Goal: Find specific page/section: Find specific page/section

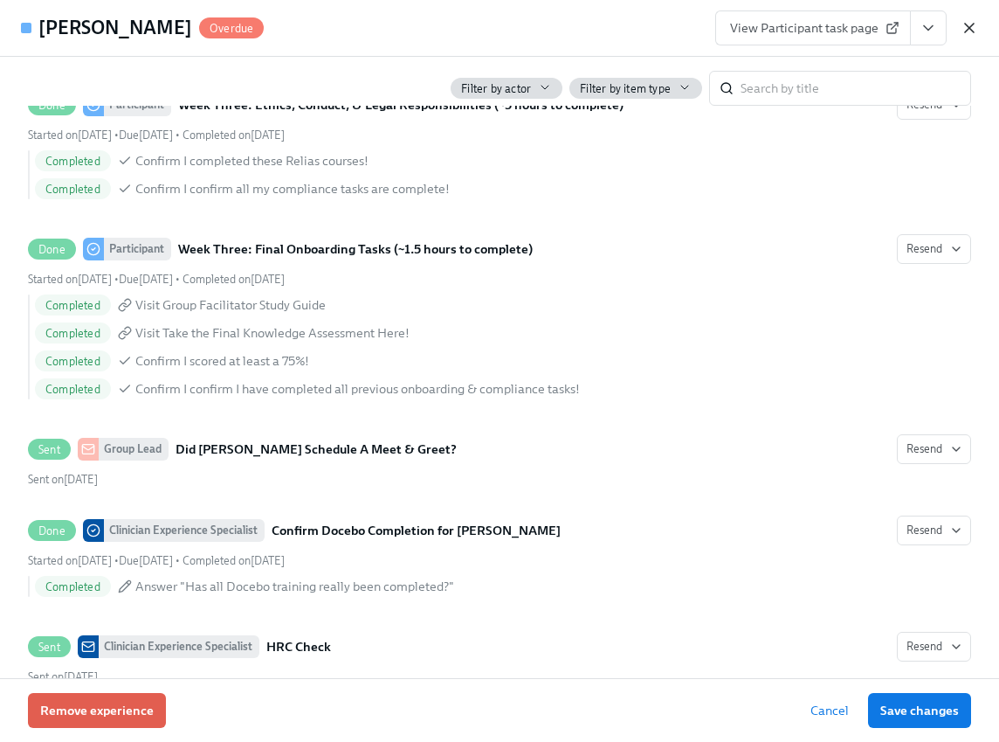
click at [969, 28] on icon "button" at bounding box center [969, 28] width 9 height 9
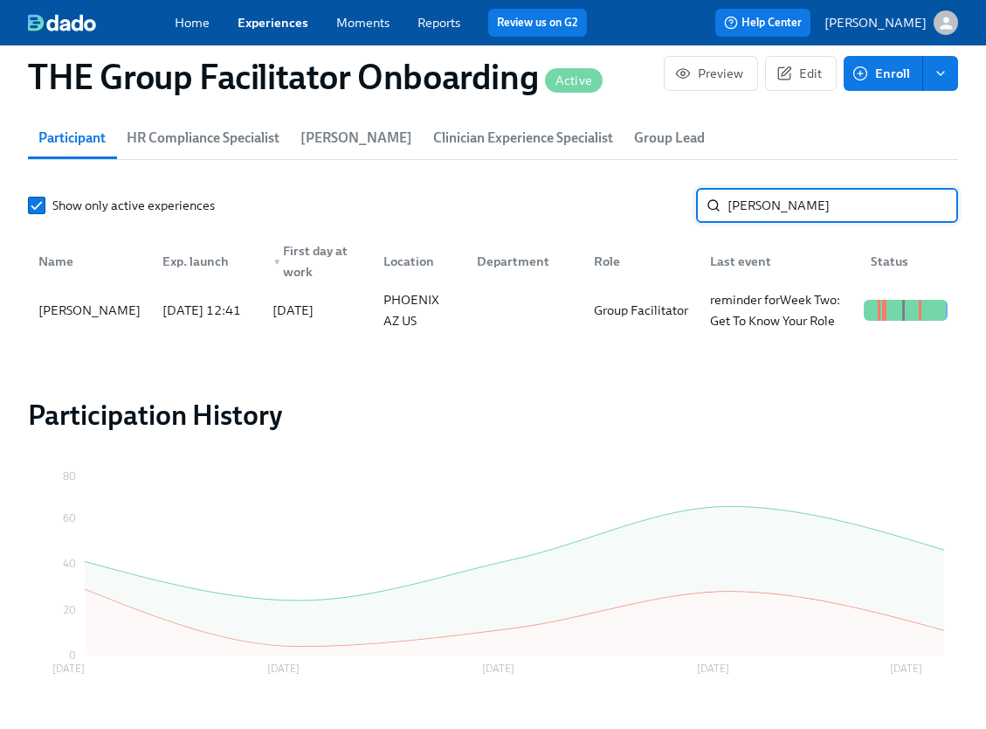
click at [765, 215] on input "[PERSON_NAME]" at bounding box center [843, 205] width 231 height 35
click at [111, 314] on div "[PERSON_NAME]" at bounding box center [89, 310] width 116 height 21
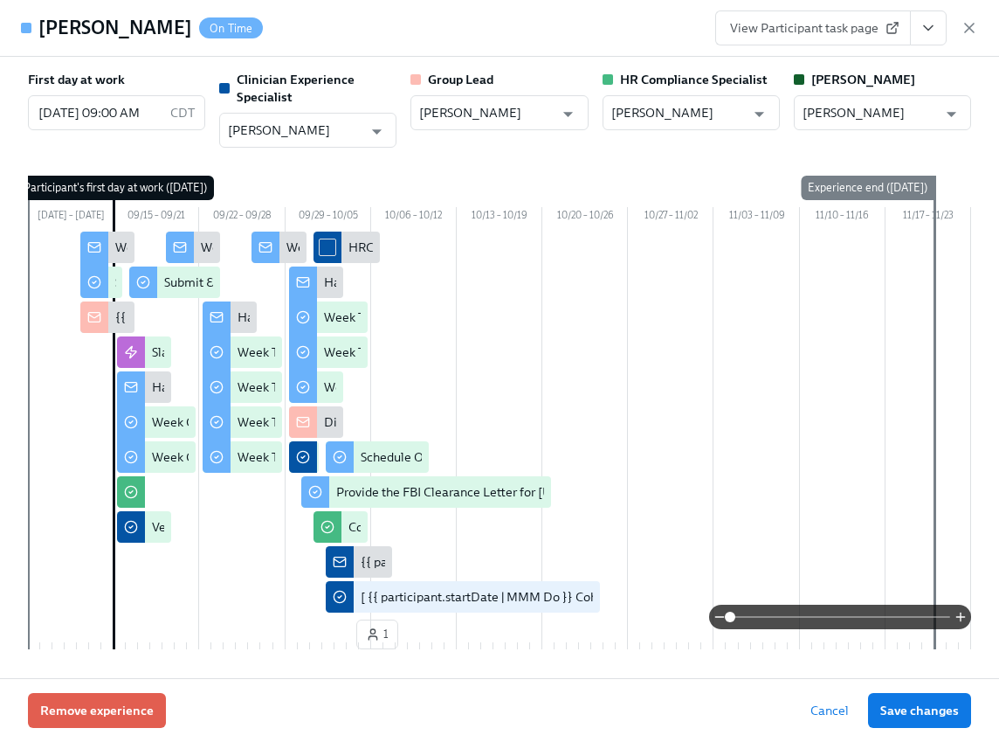
click at [930, 24] on icon "View task page" at bounding box center [928, 27] width 17 height 17
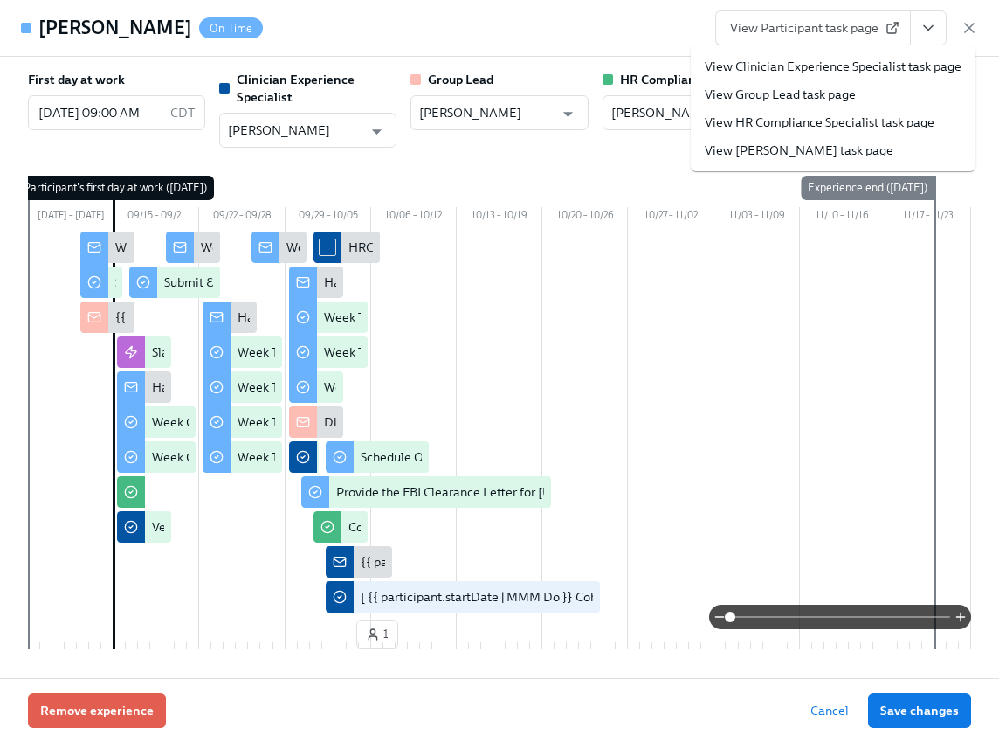
click at [843, 68] on link "View Clinician Experience Specialist task page" at bounding box center [833, 66] width 257 height 17
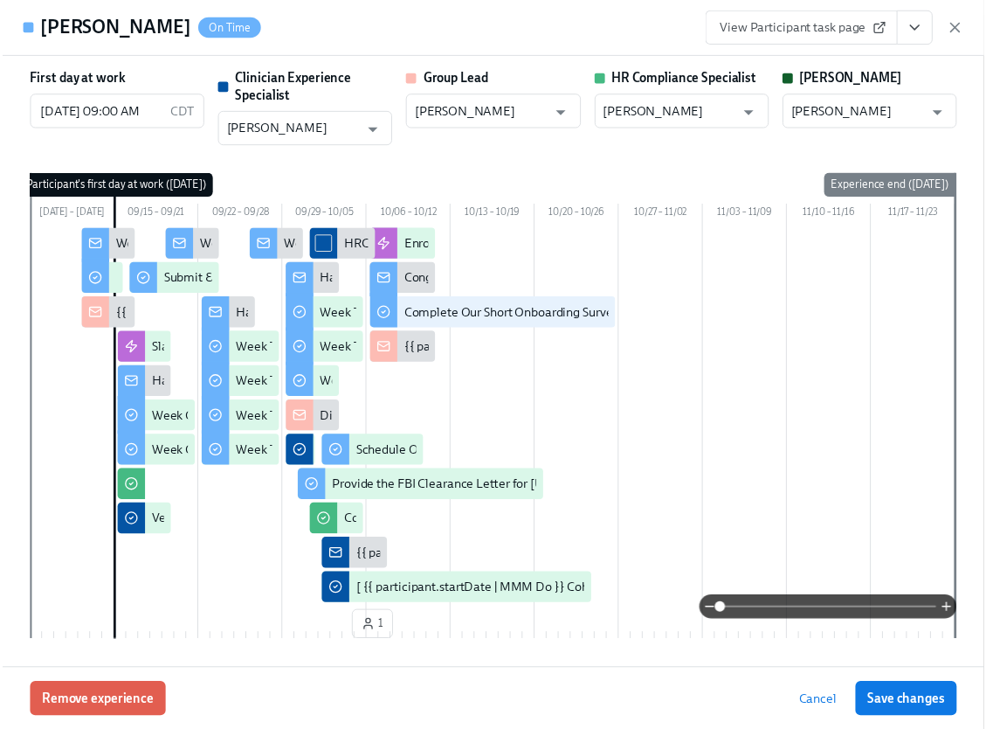
scroll to position [0, 26382]
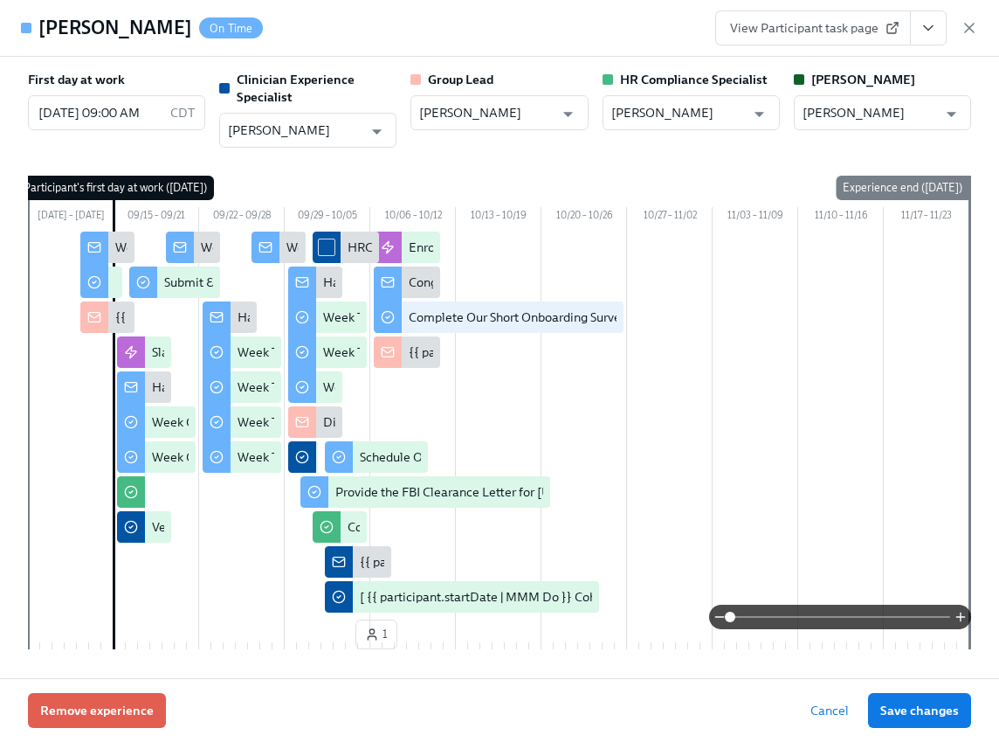
click at [926, 28] on icon "View task page" at bounding box center [928, 28] width 9 height 4
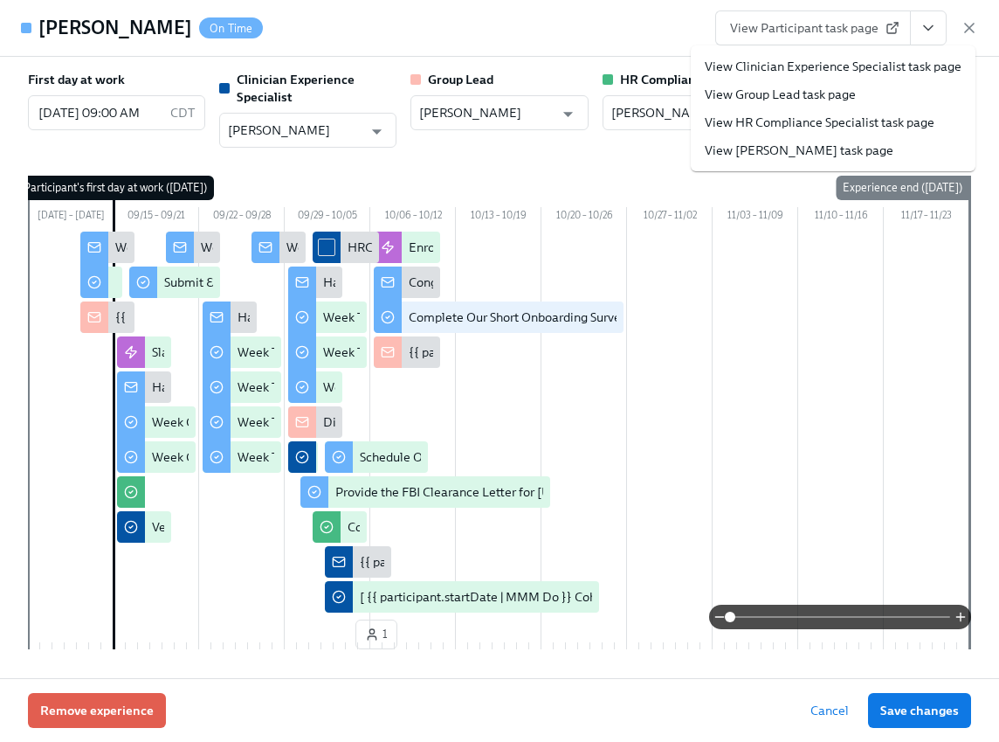
click at [867, 61] on link "View Clinician Experience Specialist task page" at bounding box center [833, 66] width 257 height 17
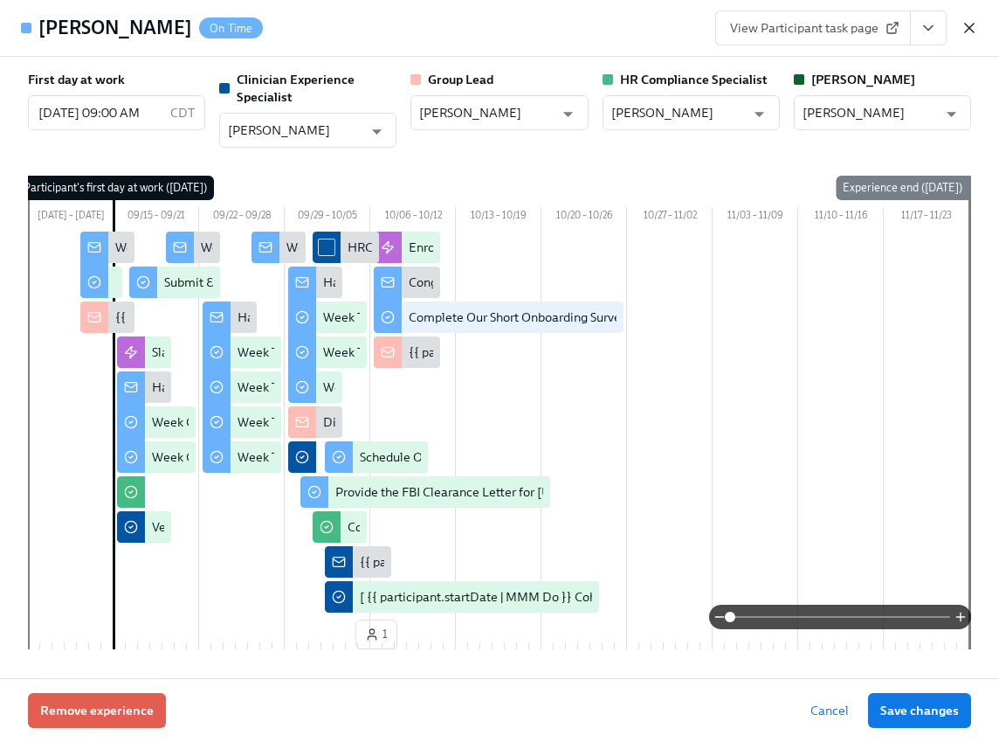
click at [966, 31] on icon "button" at bounding box center [969, 28] width 9 height 9
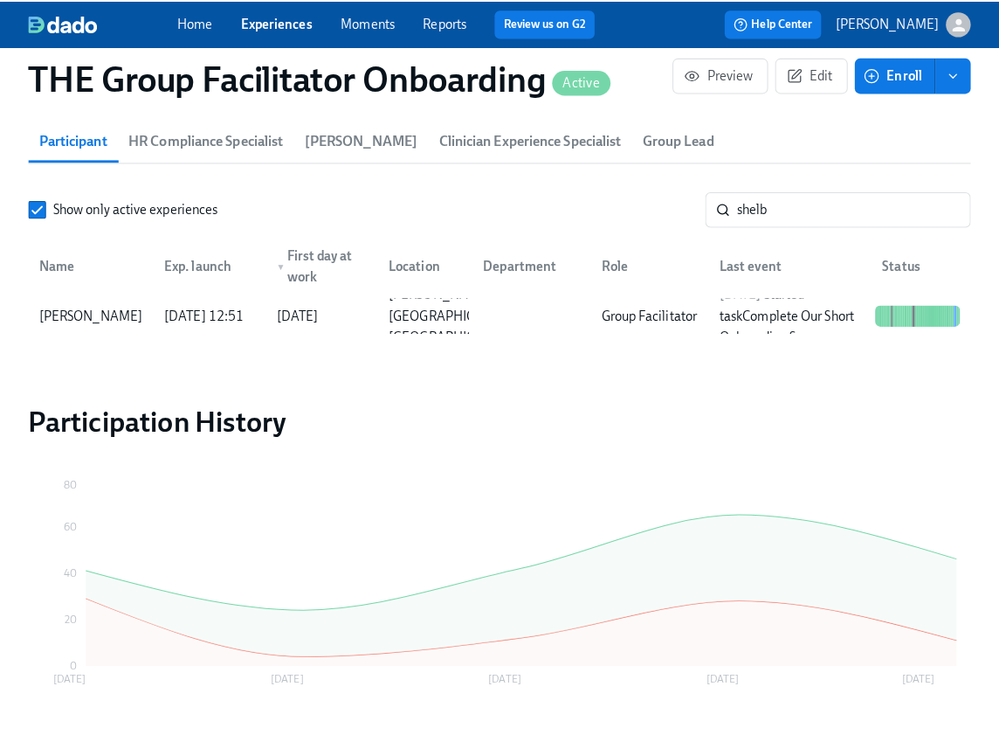
scroll to position [0, 26369]
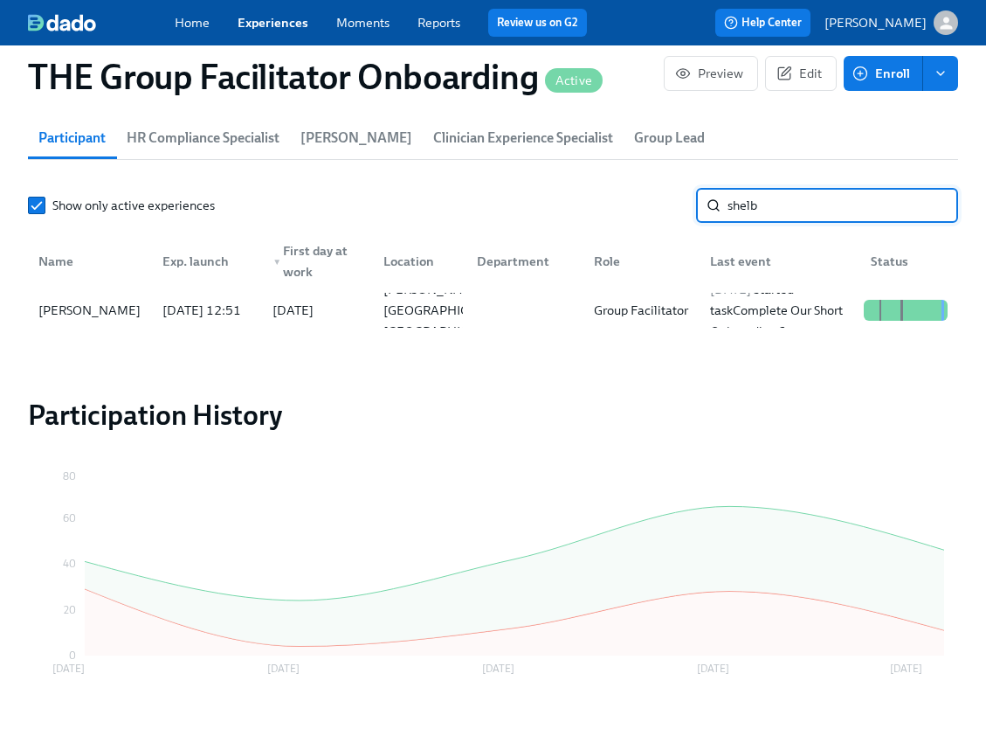
click at [758, 213] on input "shelb" at bounding box center [843, 205] width 231 height 35
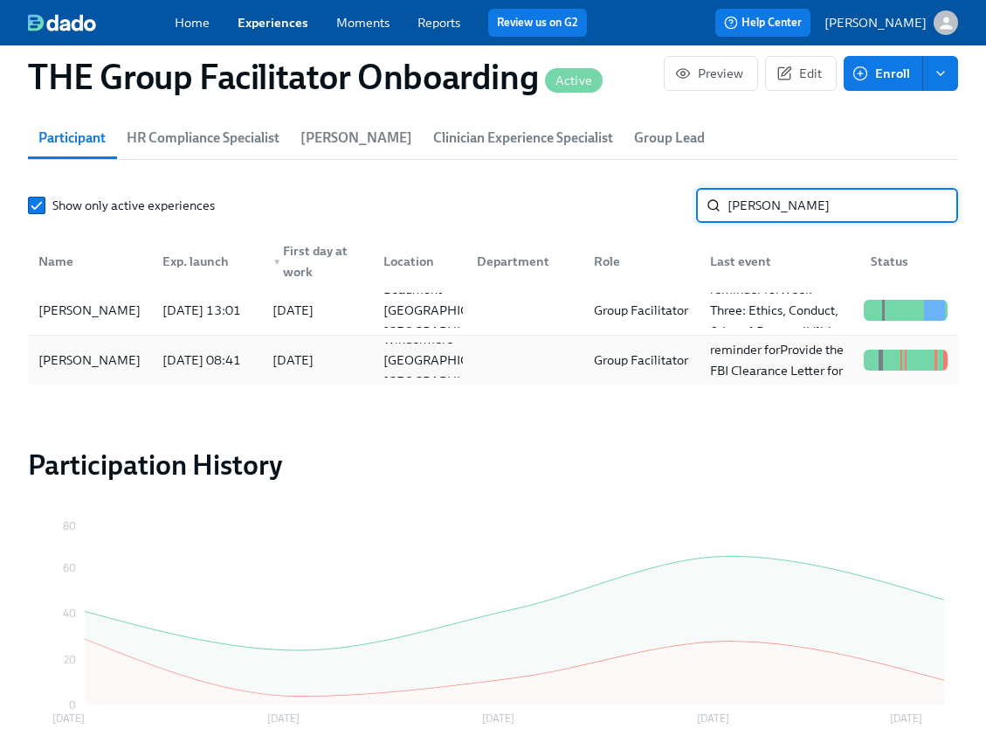
type input "[PERSON_NAME]"
click at [136, 369] on div "[PERSON_NAME]" at bounding box center [89, 359] width 117 height 35
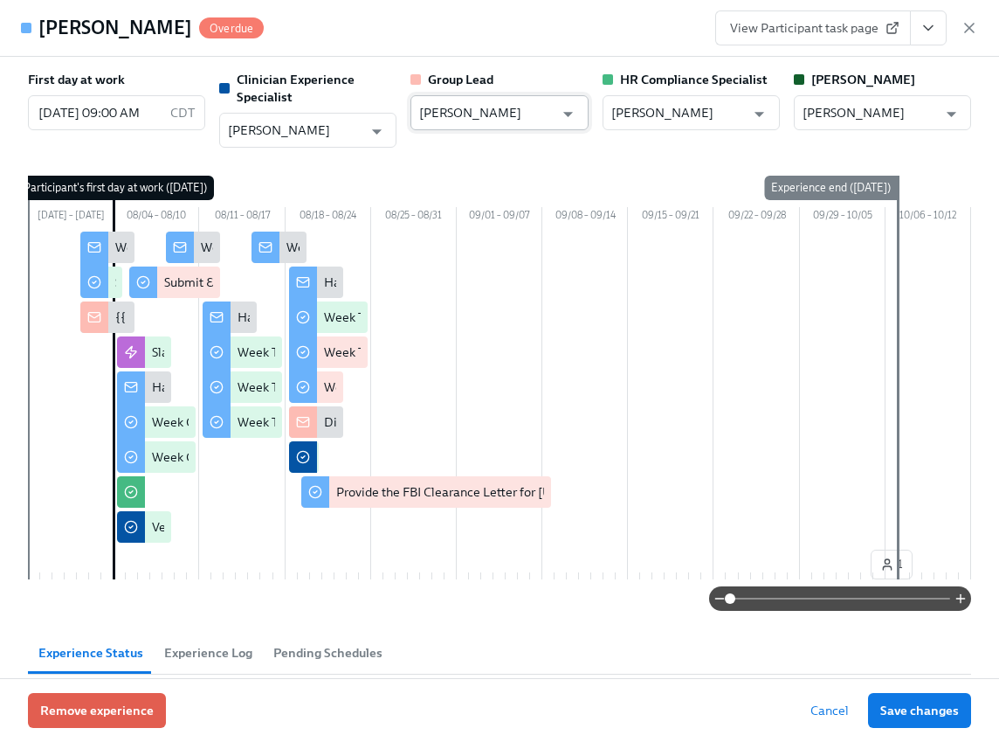
scroll to position [0, 26382]
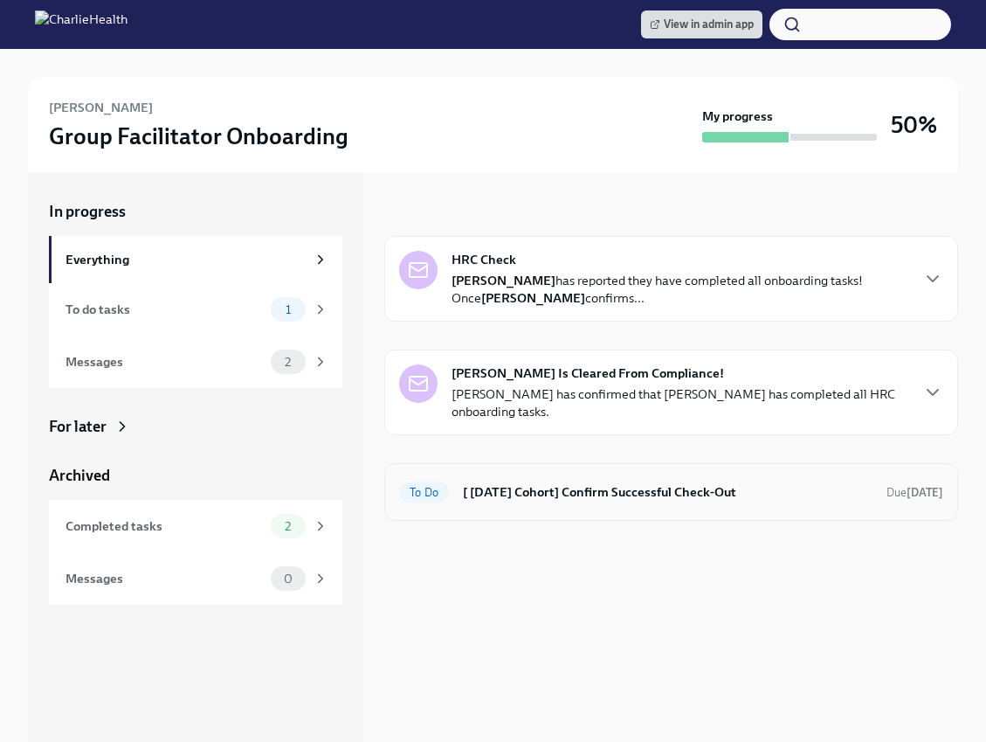
click at [689, 495] on h6 "[ Sep 15th Cohort] Confirm Successful Check-Out" at bounding box center [668, 491] width 410 height 19
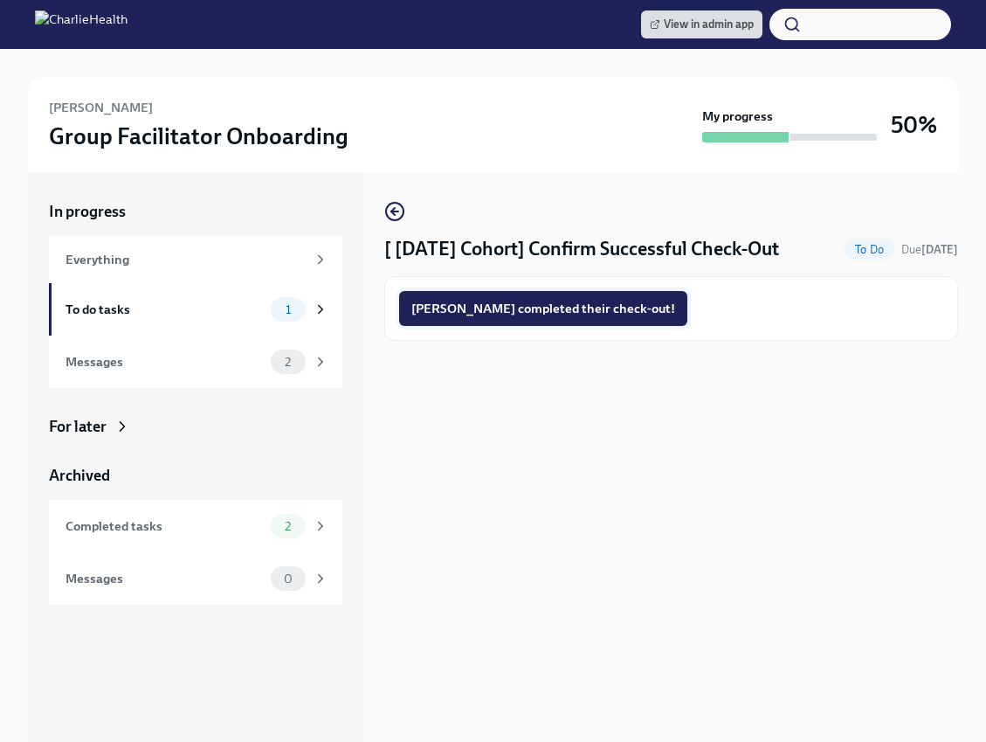
click at [570, 311] on span "Shelbee completed their check-out!" at bounding box center [543, 308] width 264 height 17
